Goal: Use online tool/utility

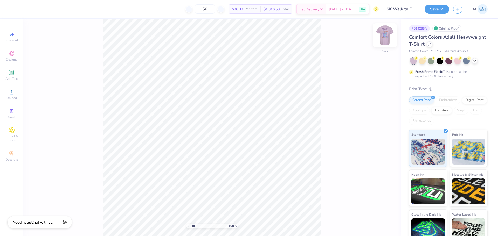
click at [384, 36] on img at bounding box center [385, 35] width 21 height 21
click at [388, 34] on img at bounding box center [385, 35] width 21 height 21
click at [381, 38] on img at bounding box center [385, 35] width 21 height 21
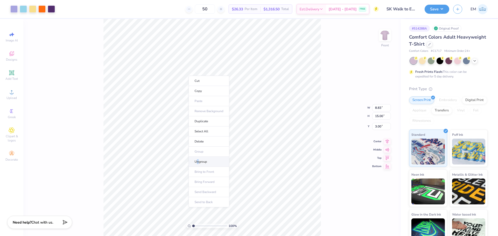
click at [197, 162] on li "Ungroup" at bounding box center [209, 162] width 41 height 10
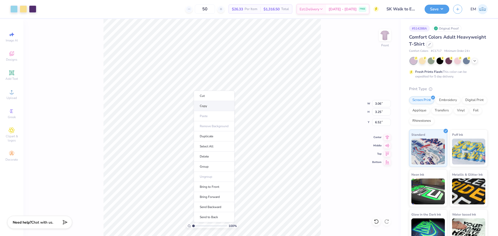
click at [201, 107] on li "Copy" at bounding box center [214, 106] width 41 height 10
click at [388, 39] on img at bounding box center [385, 35] width 21 height 21
type input "4.08"
type input "4.21"
click at [207, 162] on li "Group" at bounding box center [212, 164] width 41 height 10
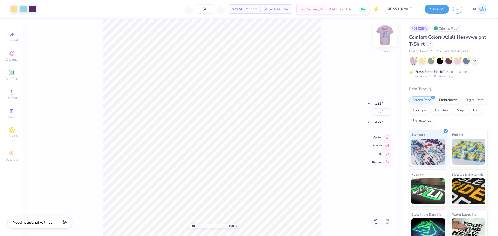
click at [387, 31] on img at bounding box center [385, 35] width 21 height 21
click at [387, 38] on img at bounding box center [385, 35] width 21 height 21
click at [388, 38] on img at bounding box center [385, 35] width 21 height 21
click at [366, 100] on div "100 % Front" at bounding box center [212, 128] width 378 height 218
